Goal: Task Accomplishment & Management: Manage account settings

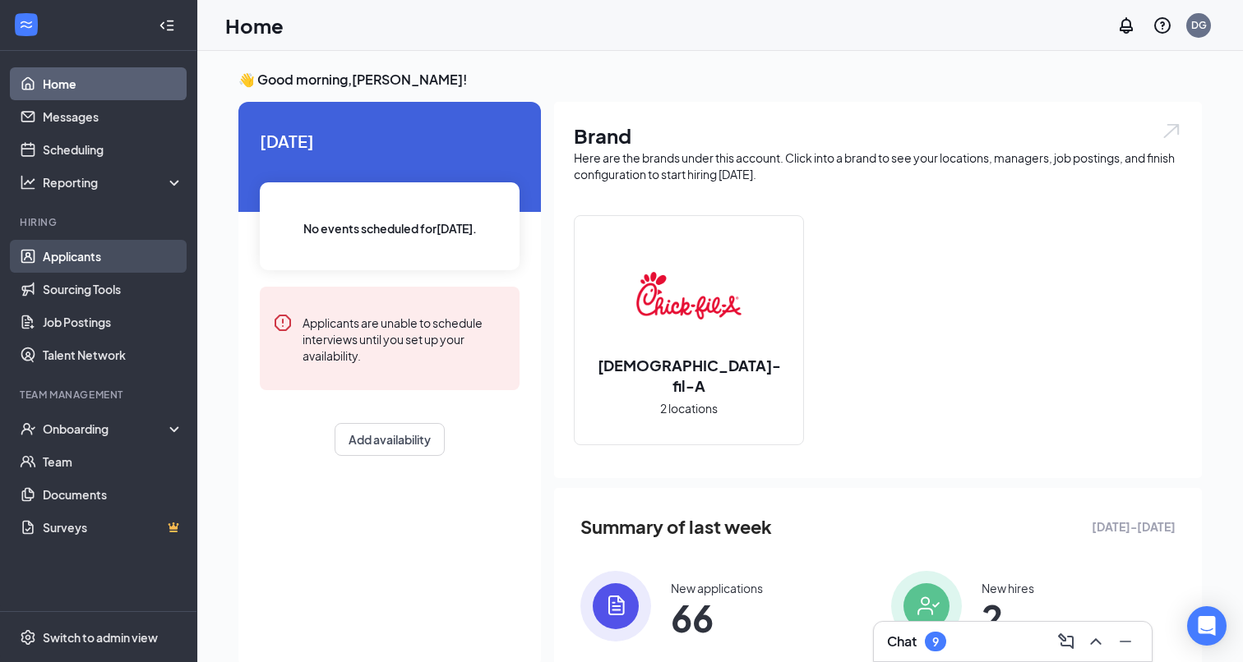
click at [118, 256] on link "Applicants" at bounding box center [113, 256] width 141 height 33
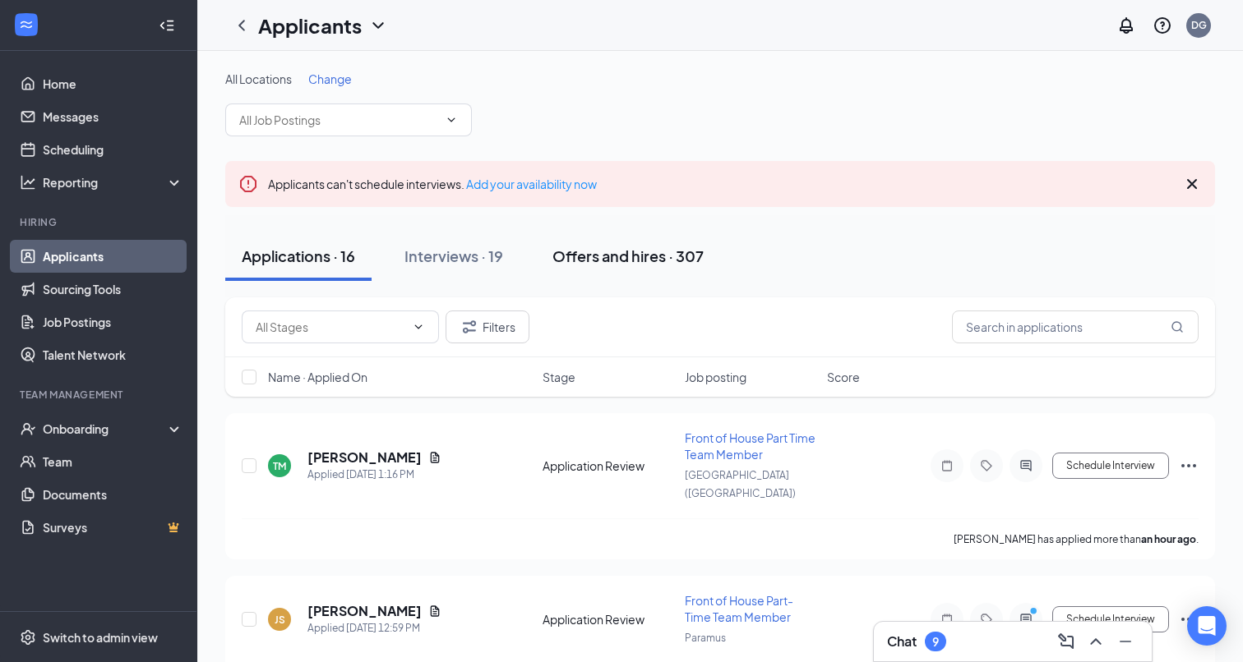
click at [629, 262] on div "Offers and hires · 307" at bounding box center [627, 256] width 151 height 21
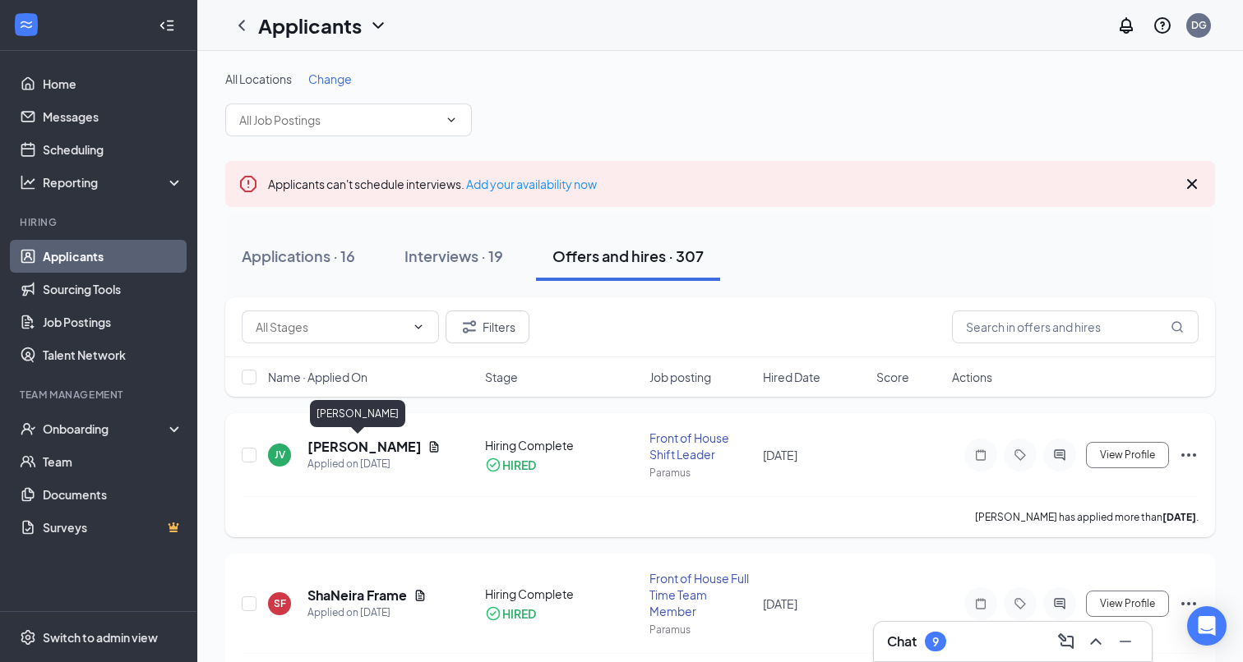
click at [339, 452] on h5 "Jose Velez" at bounding box center [363, 447] width 113 height 18
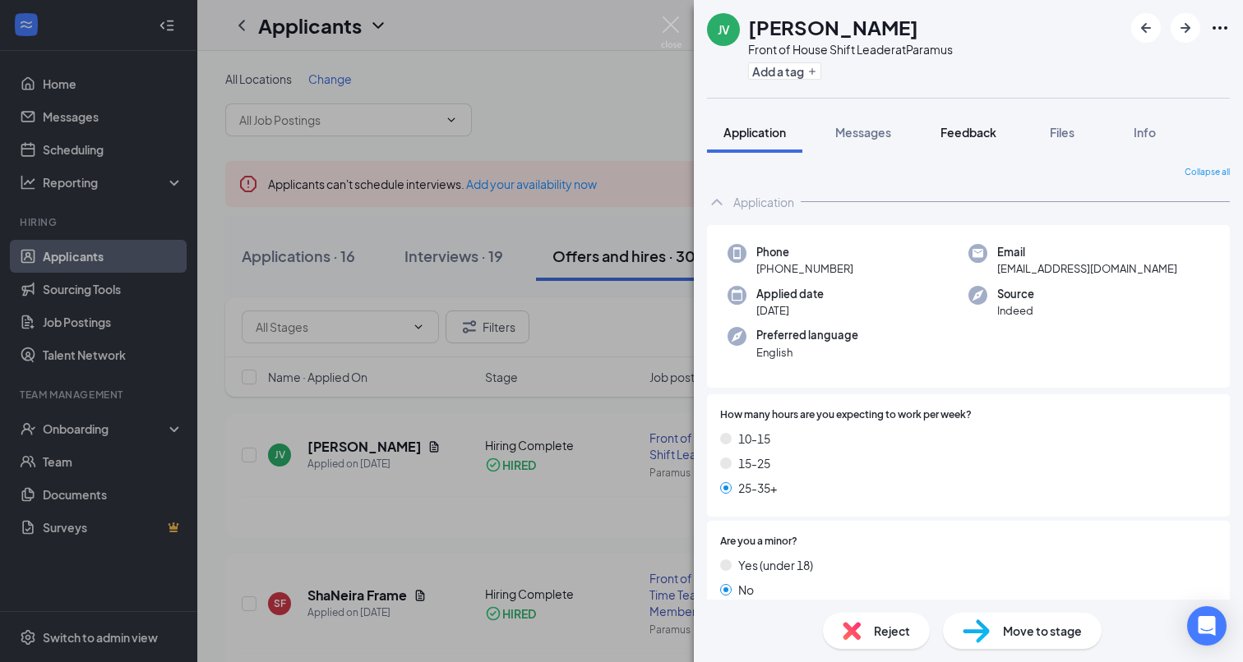
click at [975, 134] on span "Feedback" at bounding box center [968, 132] width 56 height 15
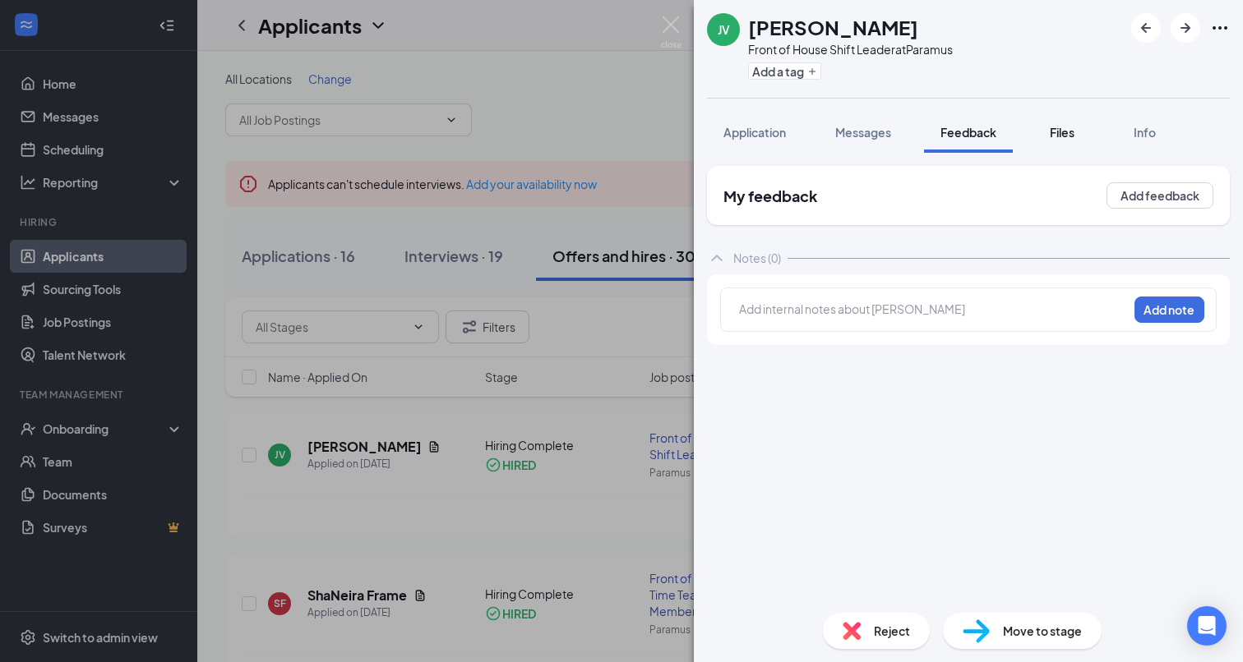
click at [1078, 135] on div "Files" at bounding box center [1061, 132] width 33 height 16
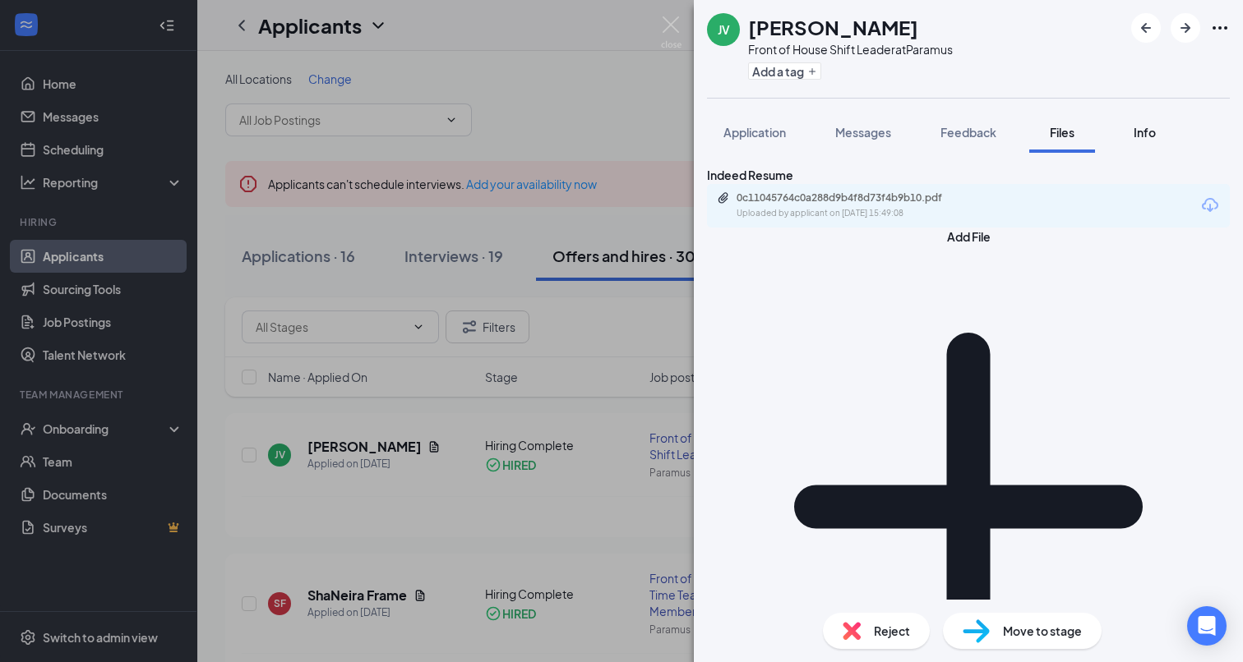
click at [1147, 141] on button "Info" at bounding box center [1144, 132] width 66 height 41
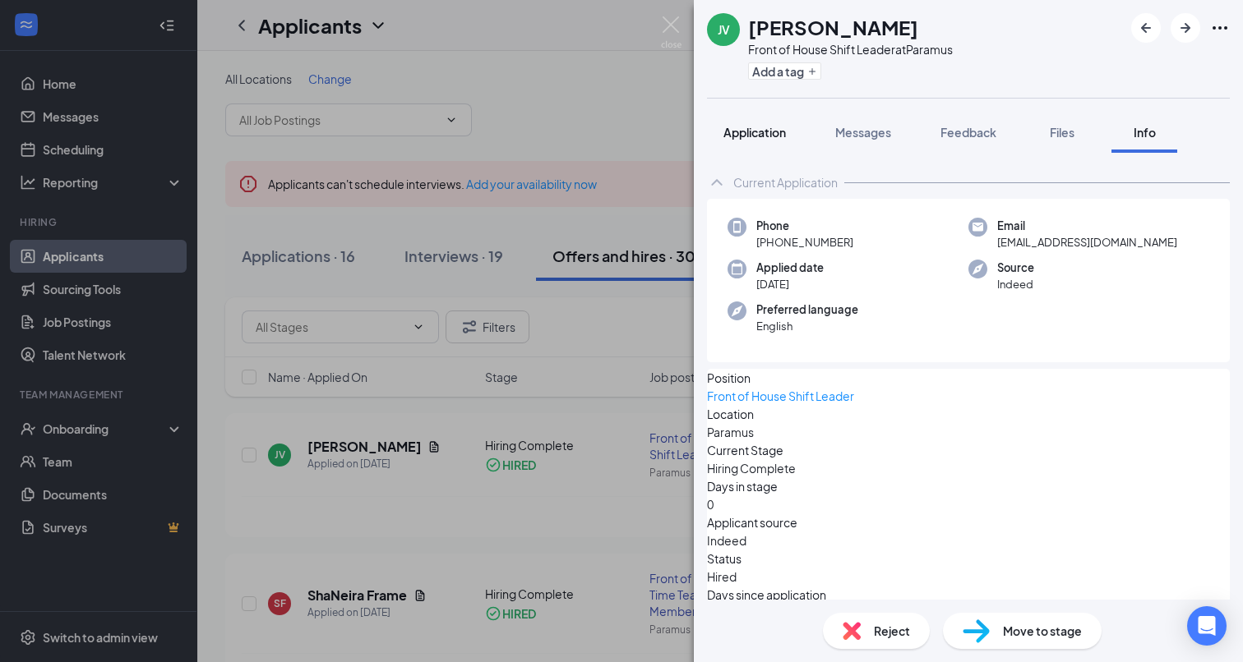
click at [777, 139] on span "Application" at bounding box center [754, 132] width 62 height 15
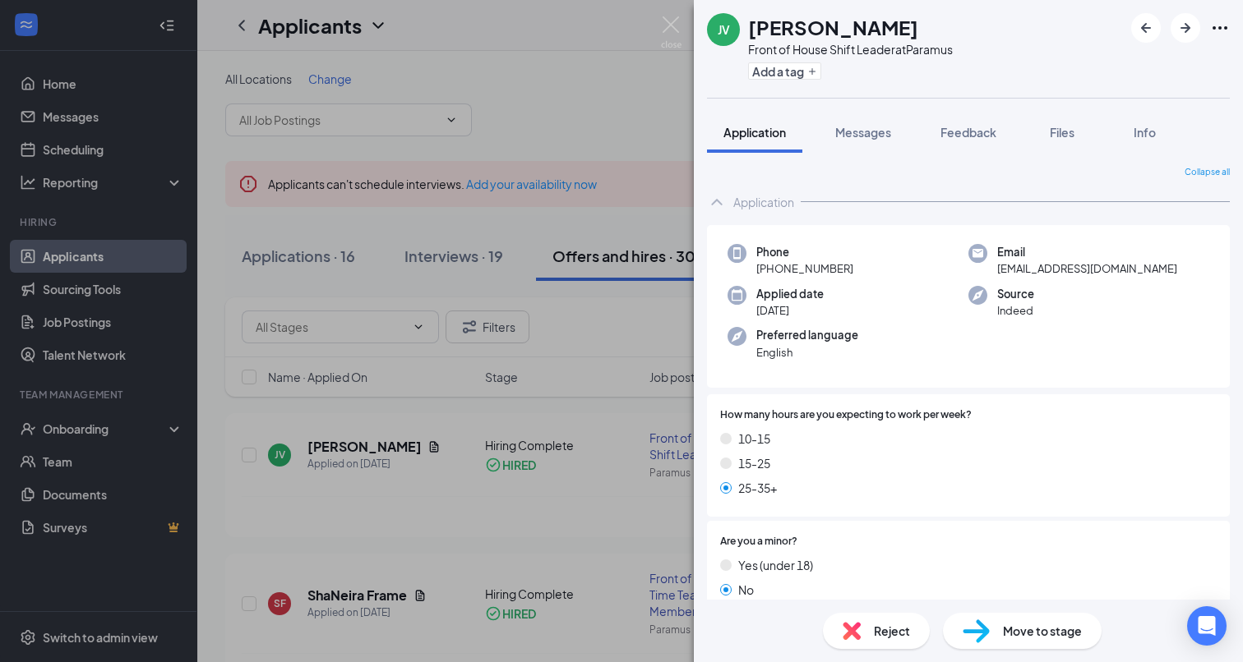
click at [589, 179] on div "JV Jose Velez Front of House Shift Leader at Paramus Add a tag Application Mess…" at bounding box center [621, 331] width 1243 height 662
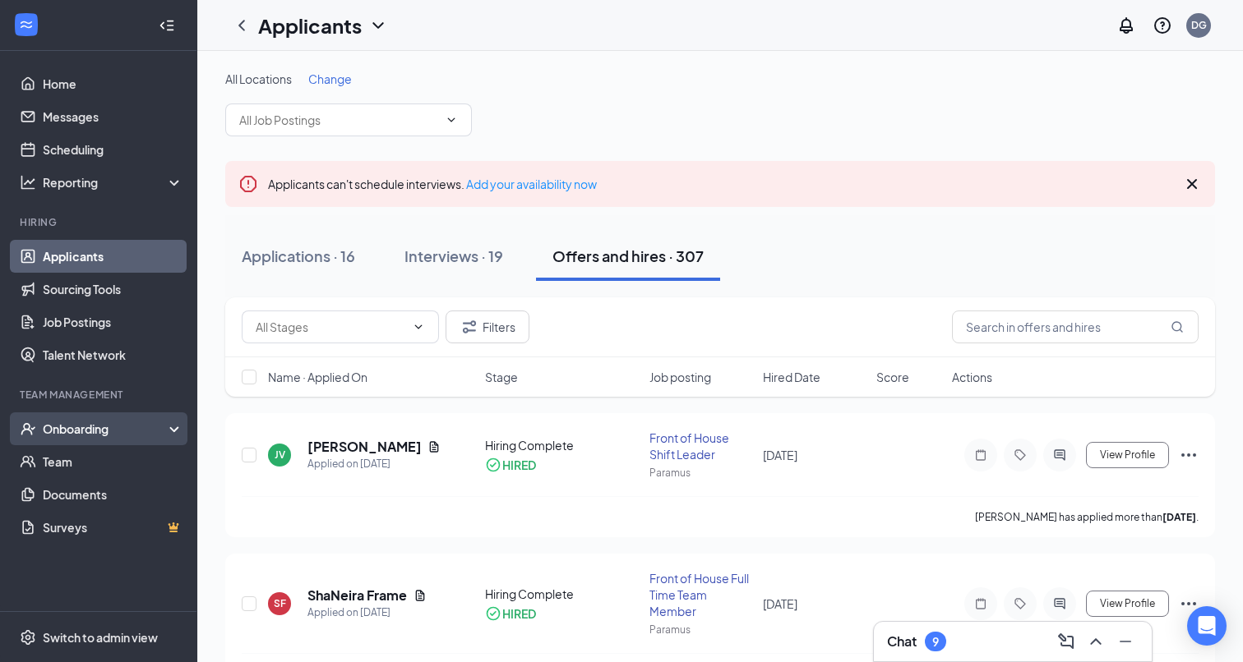
click at [87, 431] on div "Onboarding" at bounding box center [106, 429] width 127 height 16
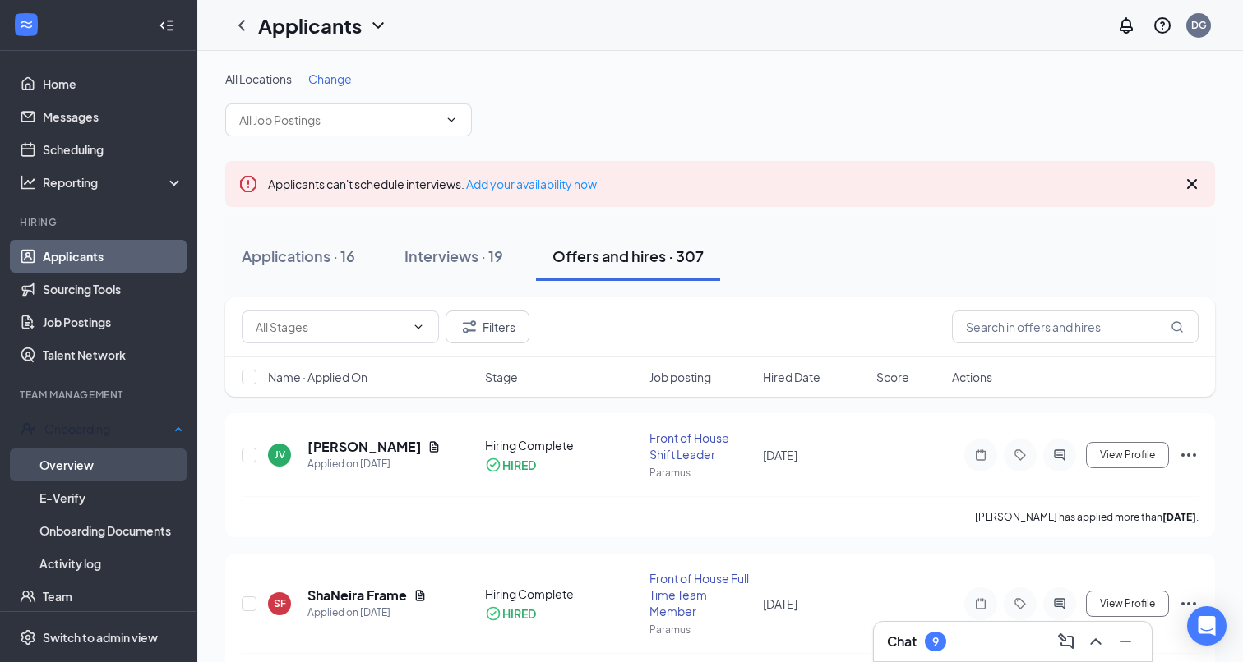
click at [80, 459] on link "Overview" at bounding box center [111, 465] width 144 height 33
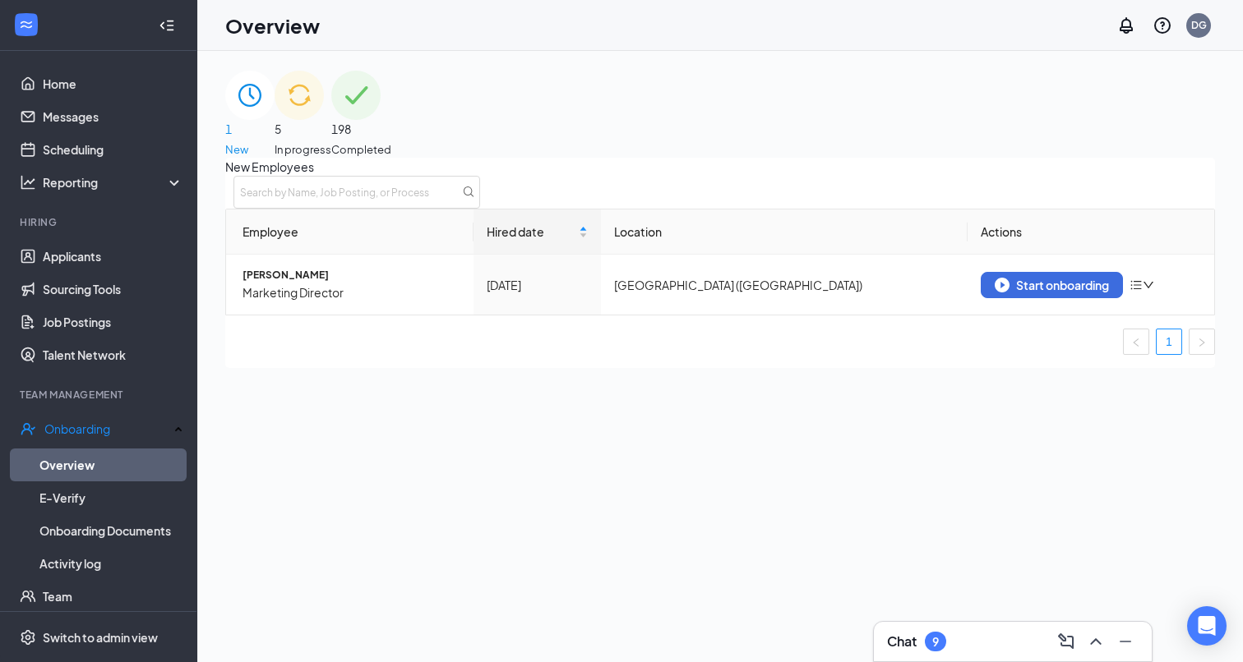
click at [331, 120] on span "5" at bounding box center [303, 129] width 57 height 18
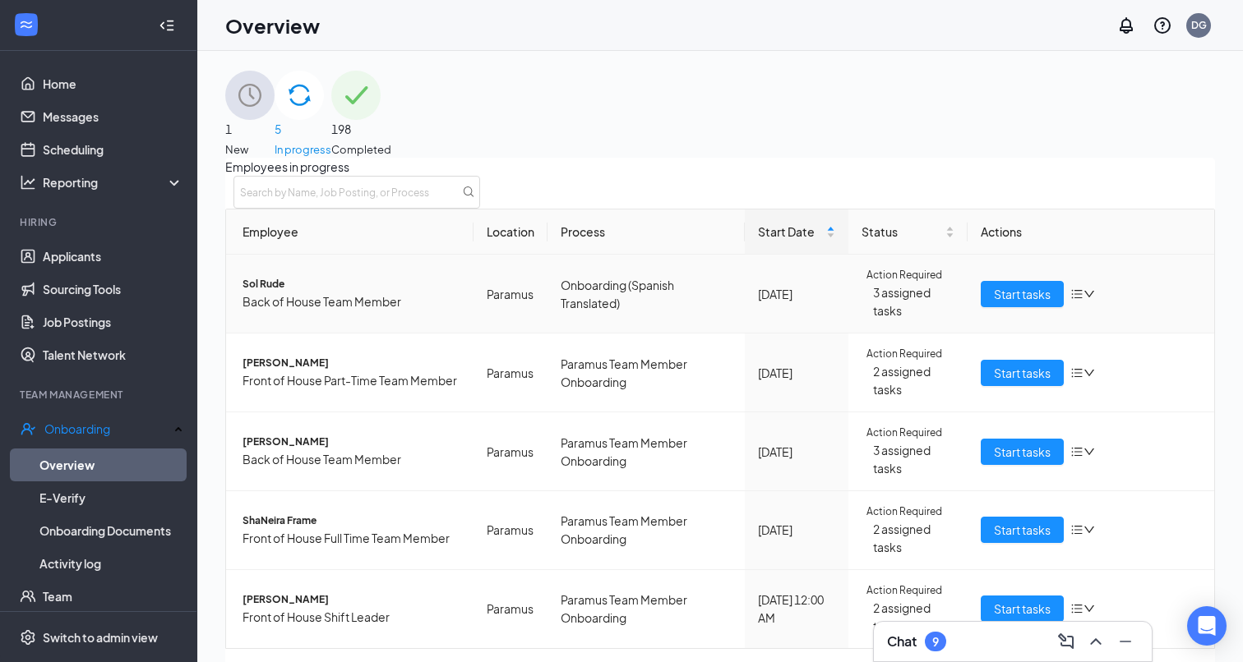
scroll to position [136, 0]
click at [311, 593] on span "Jose Velez" at bounding box center [351, 601] width 218 height 16
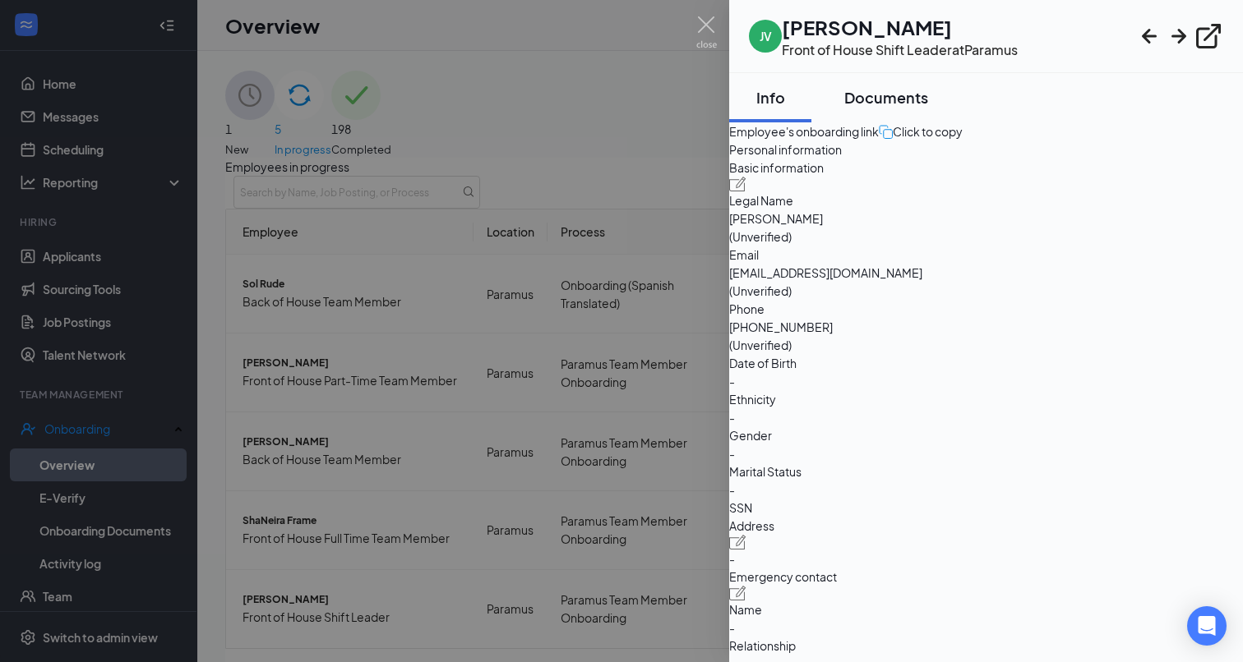
click at [893, 82] on button "Documents" at bounding box center [886, 97] width 117 height 49
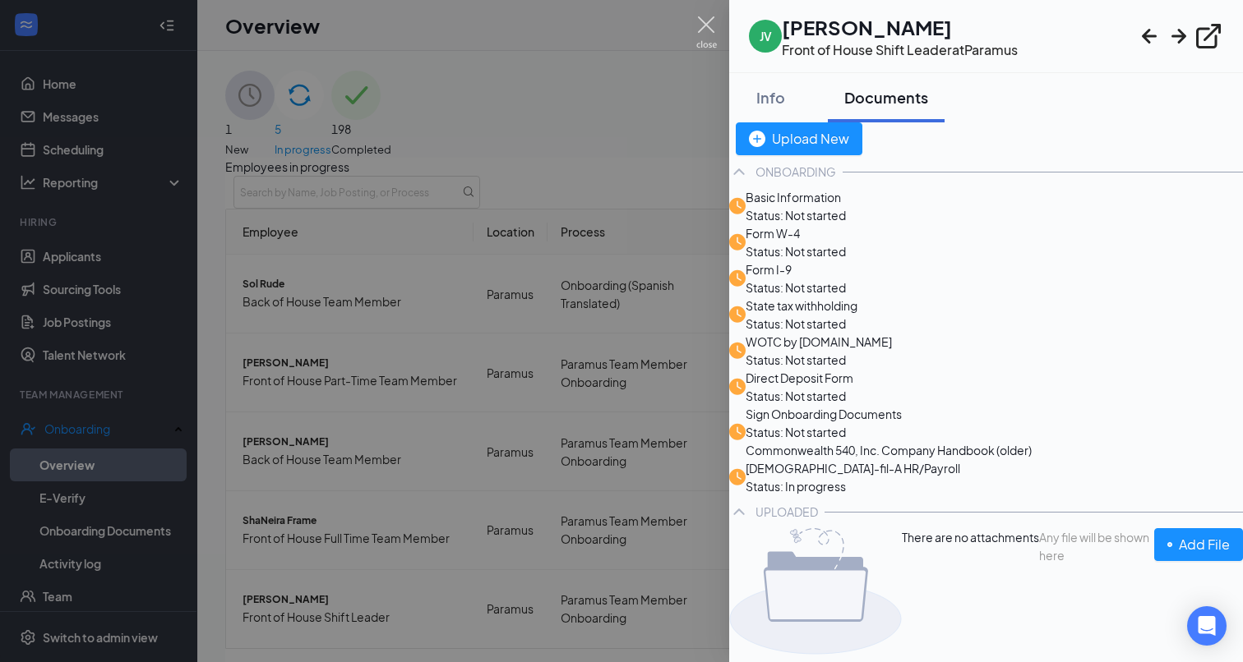
click at [707, 21] on img at bounding box center [706, 32] width 21 height 32
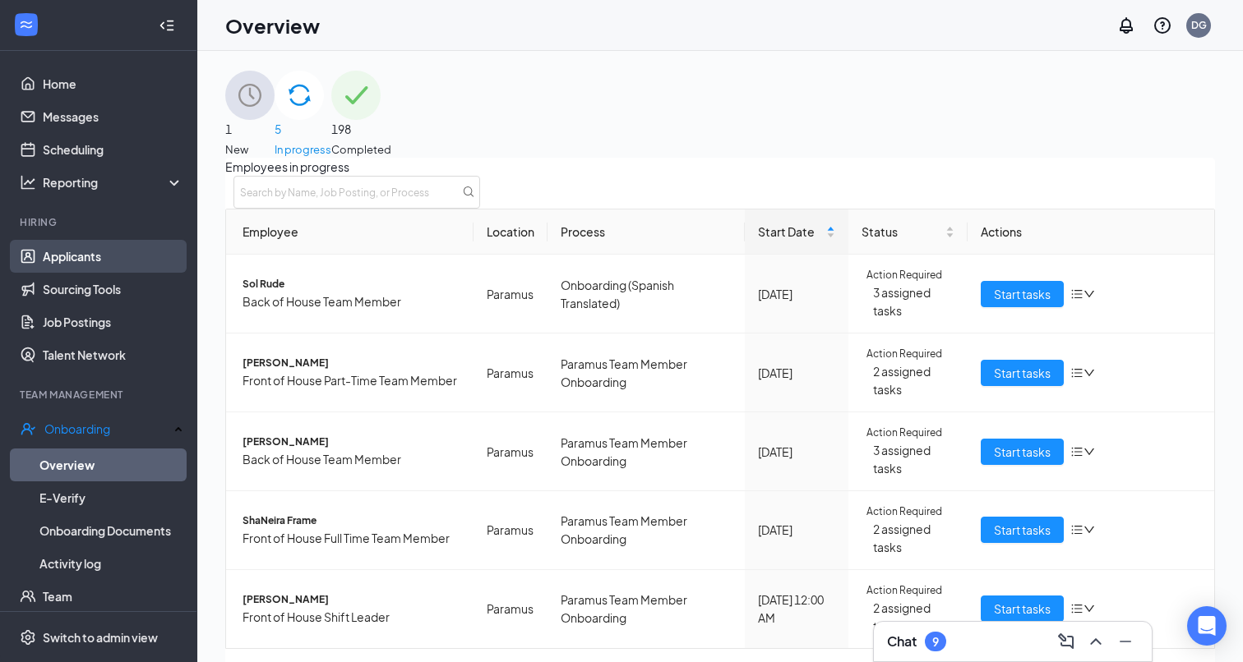
click at [122, 245] on link "Applicants" at bounding box center [113, 256] width 141 height 33
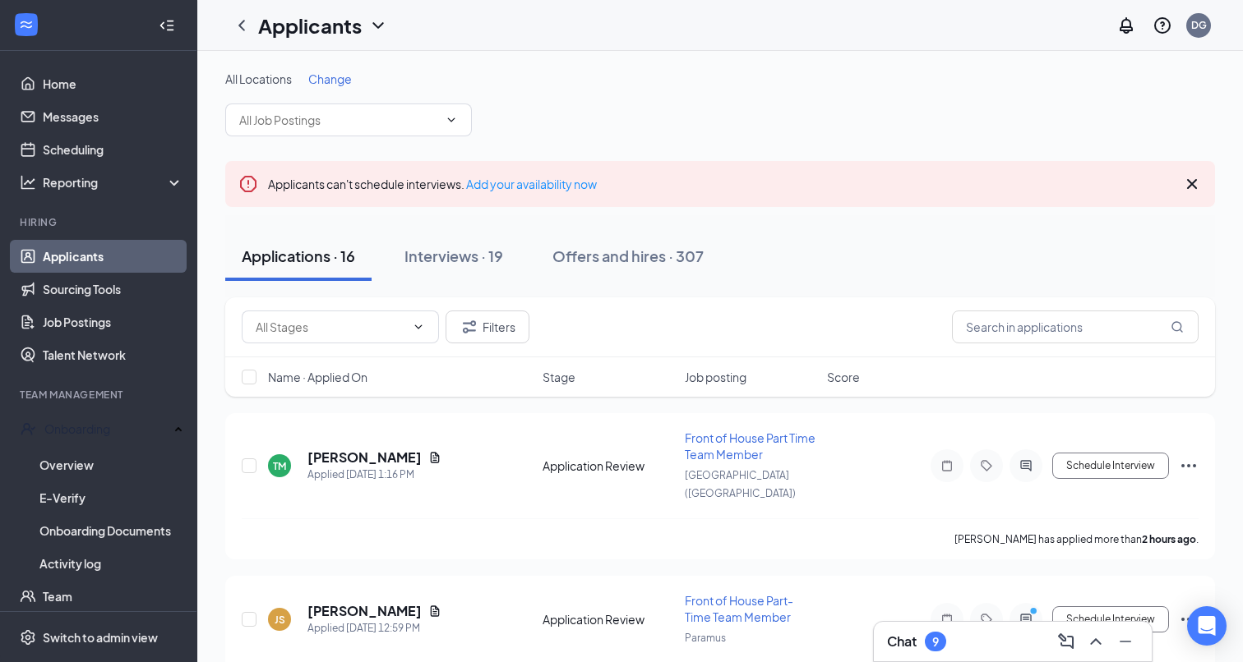
click at [962, 643] on div "Chat 9" at bounding box center [1012, 642] width 251 height 26
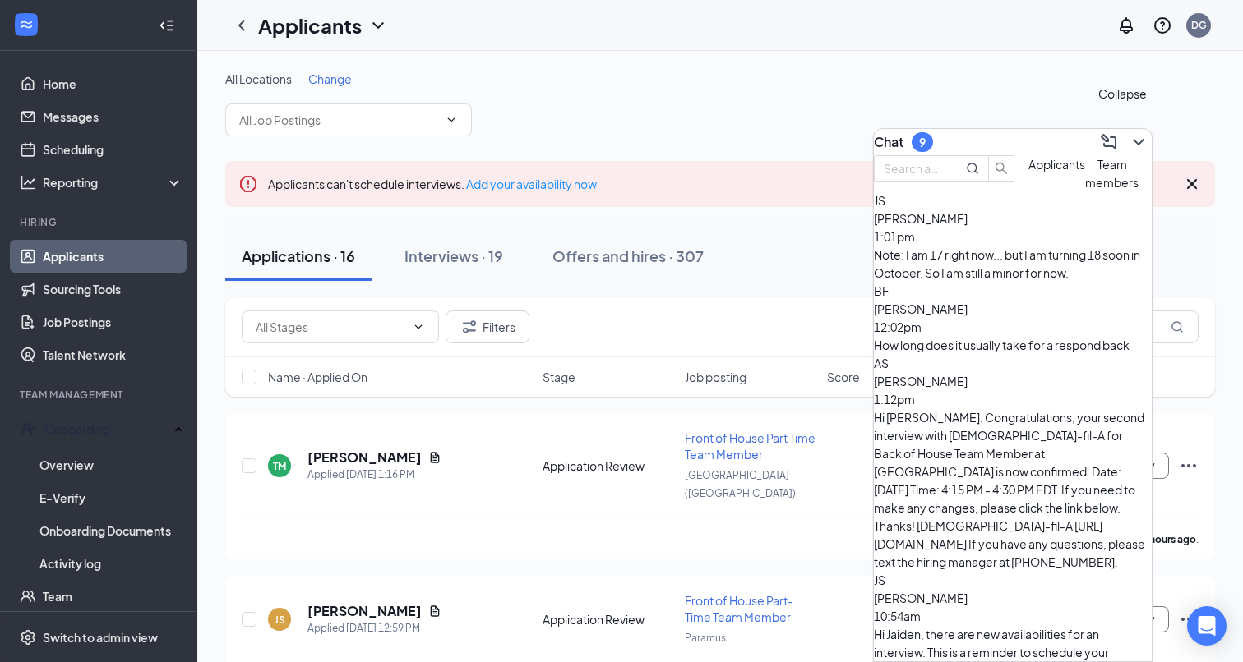
click at [1129, 129] on div "Chat 9" at bounding box center [1013, 142] width 278 height 26
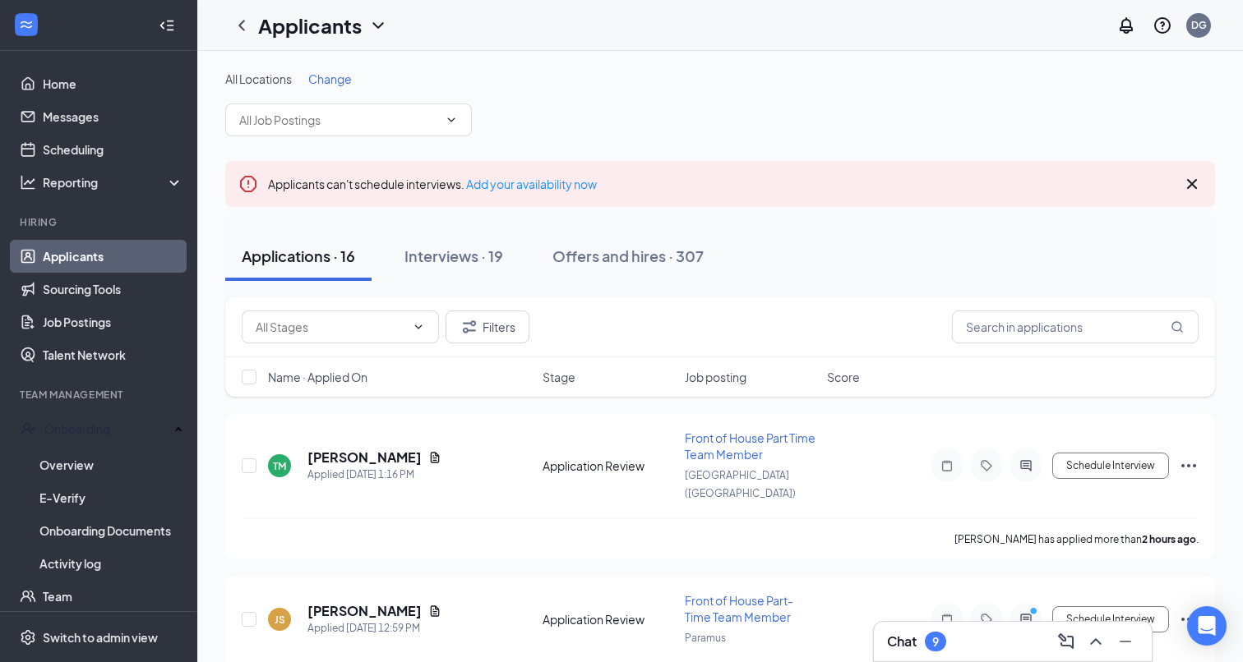
click at [1070, 136] on div "All Locations Change" at bounding box center [720, 104] width 990 height 66
